Goal: Task Accomplishment & Management: Use online tool/utility

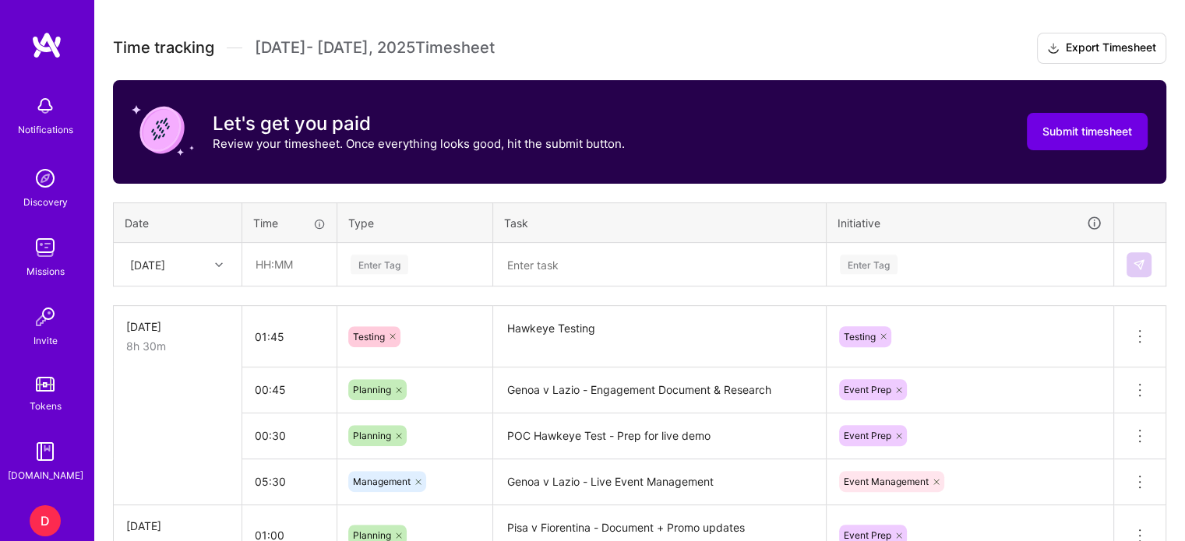
scroll to position [503, 0]
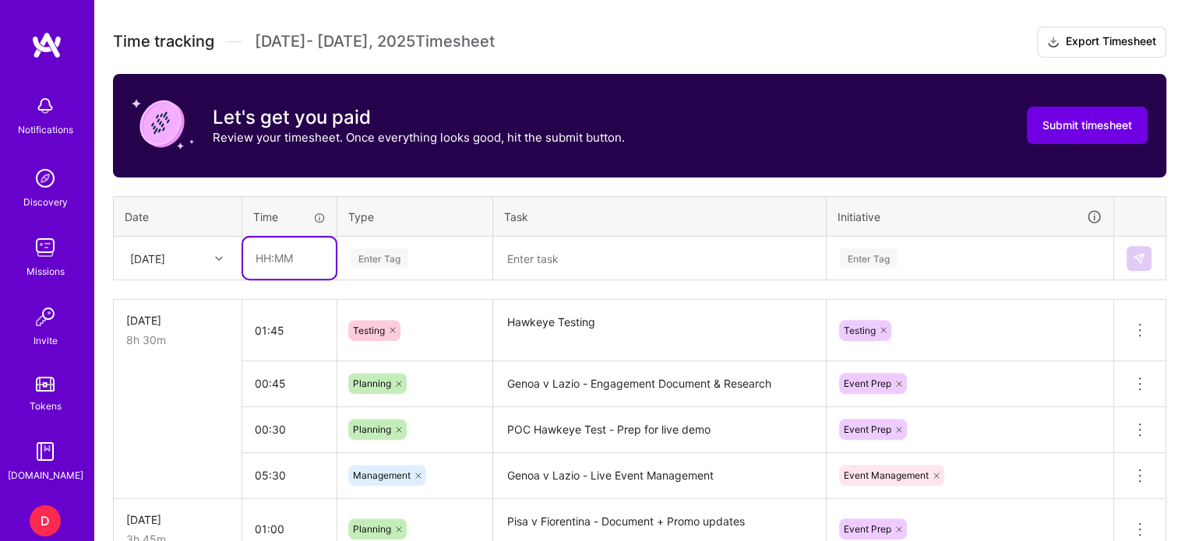
click at [265, 260] on input "text" at bounding box center [289, 258] width 93 height 41
type input "04:30"
click at [387, 253] on div "Enter Tag" at bounding box center [379, 258] width 58 height 24
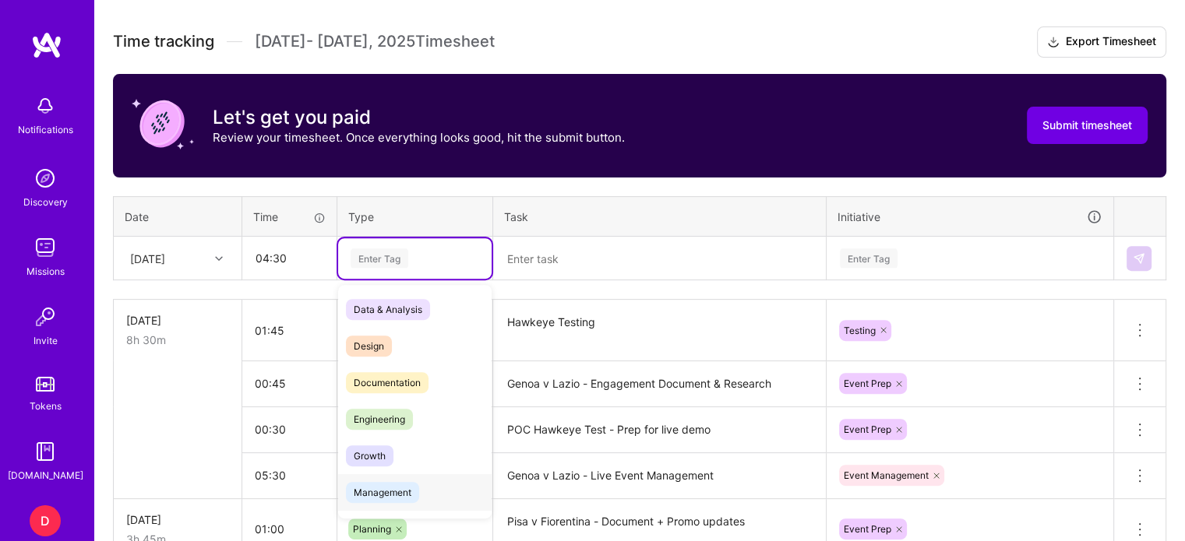
click at [393, 498] on span "Management" at bounding box center [382, 492] width 73 height 21
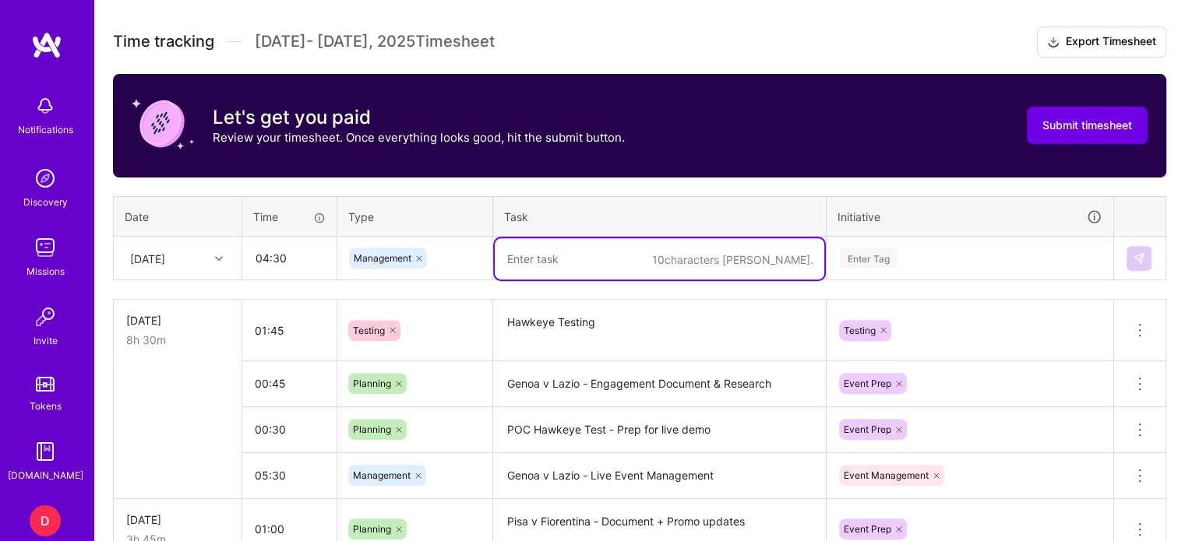
click at [530, 252] on textarea at bounding box center [659, 258] width 329 height 41
type textarea "Yomiuri v [PERSON_NAME] - POC test for Hawkeye"
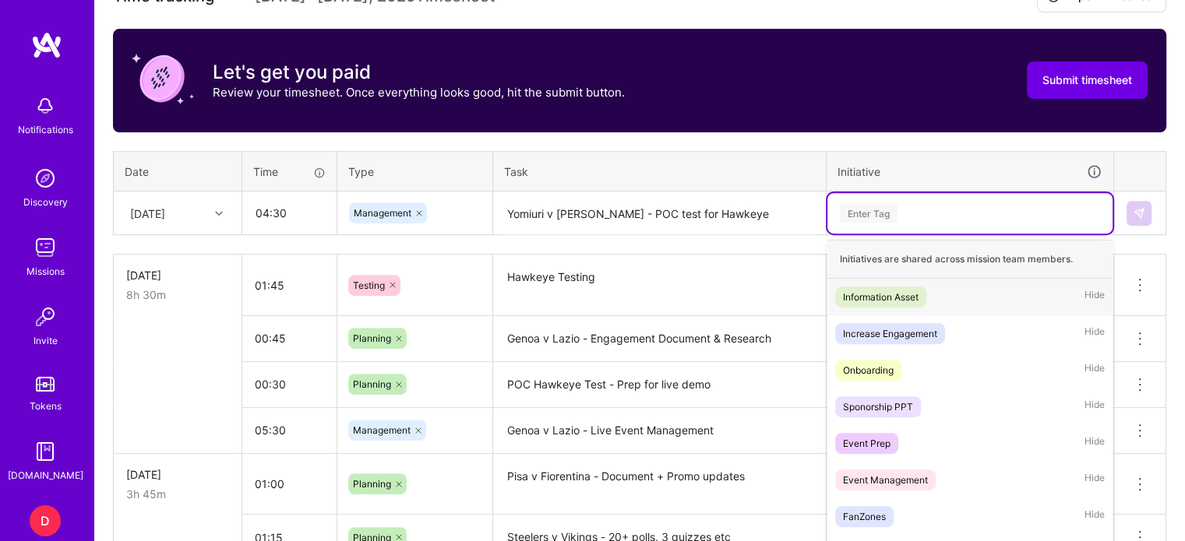
click at [864, 234] on div "option Information Asset focused, 1 of 35. 35 results available. Use Up and Dow…" at bounding box center [969, 213] width 285 height 40
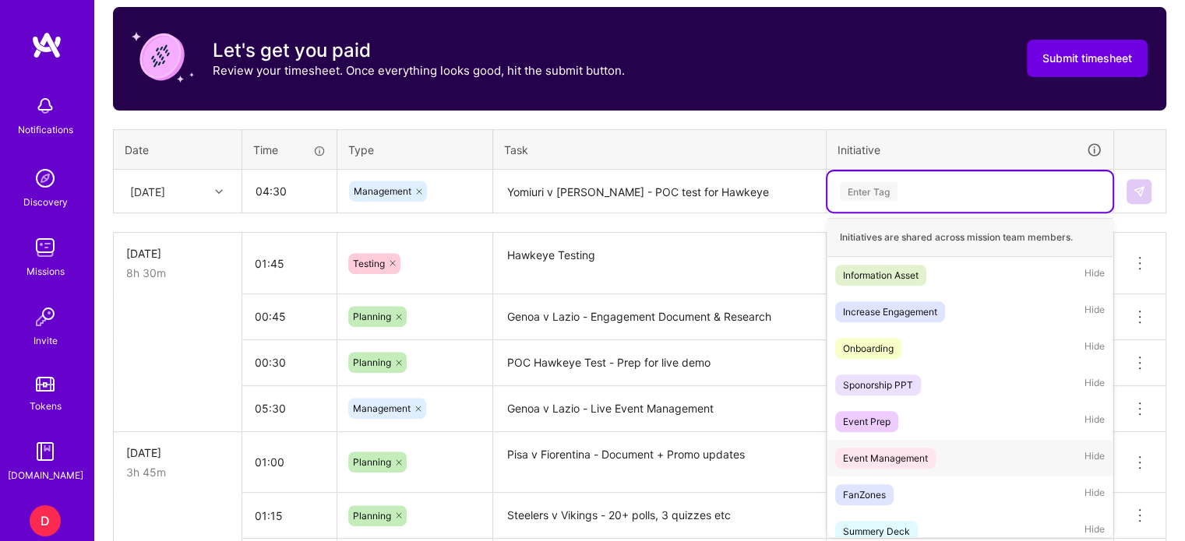
click at [878, 456] on div "Event Management" at bounding box center [885, 458] width 85 height 16
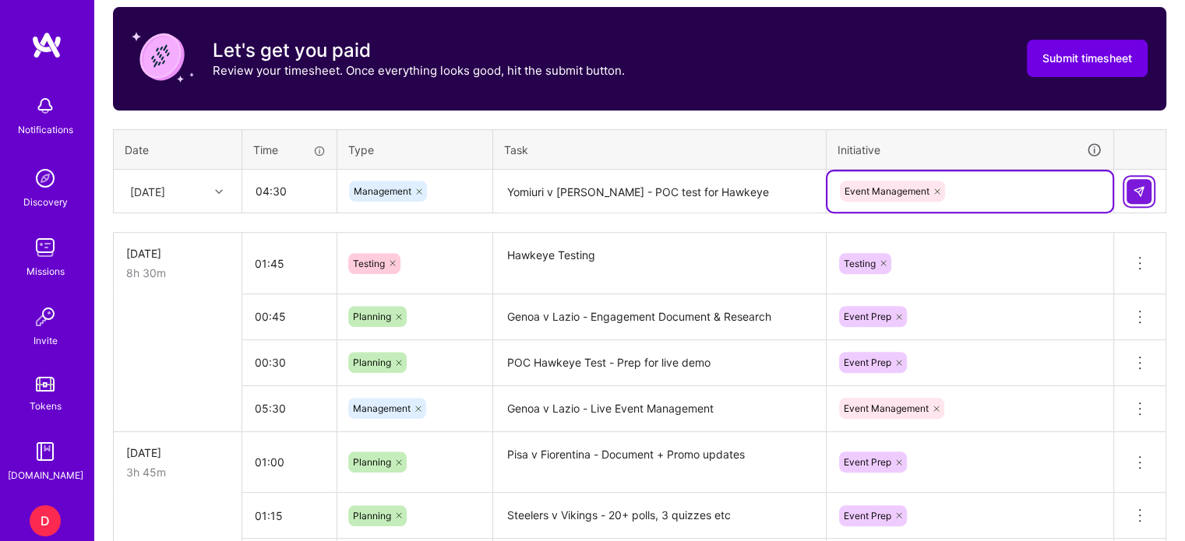
click at [1144, 189] on img at bounding box center [1138, 191] width 12 height 12
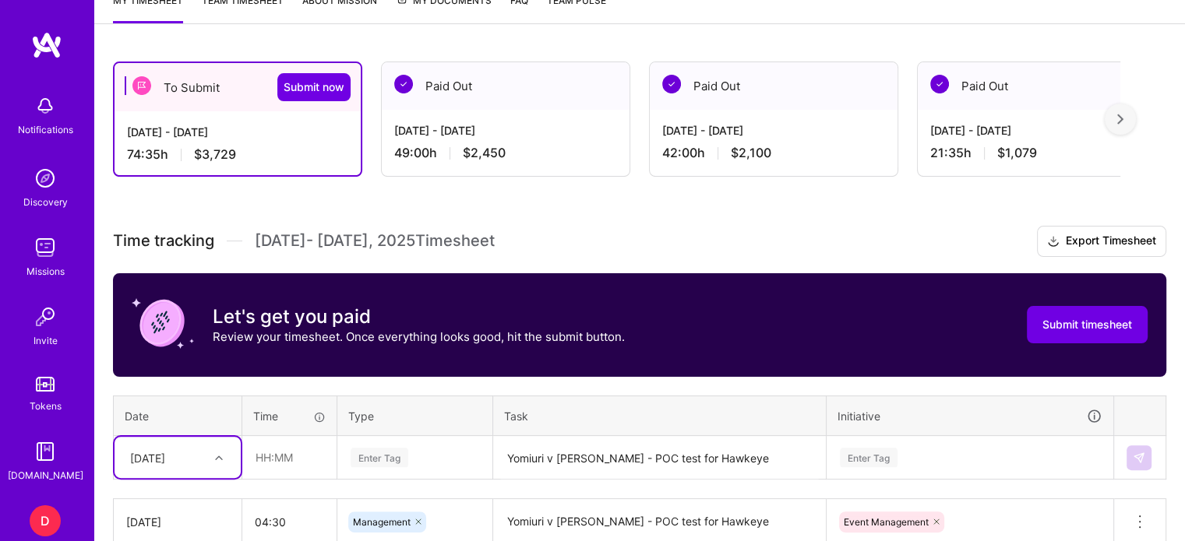
scroll to position [307, 0]
